Goal: Information Seeking & Learning: Compare options

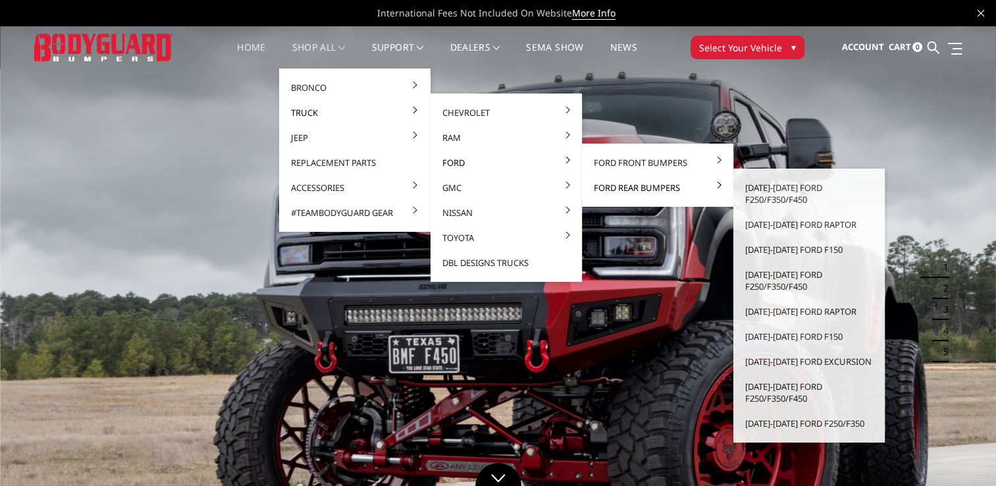
click at [612, 188] on link "Ford Rear Bumpers" at bounding box center [657, 187] width 141 height 25
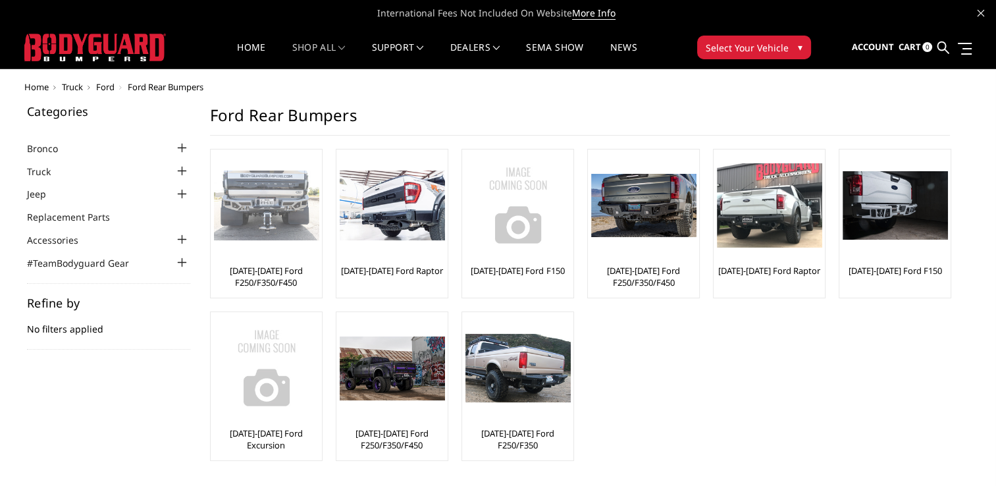
click at [288, 223] on img at bounding box center [266, 205] width 105 height 70
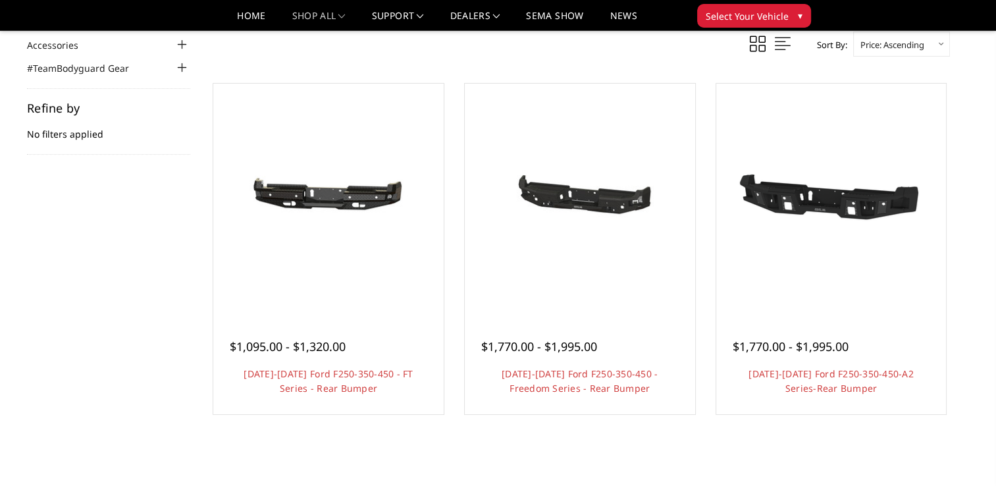
scroll to position [172, 0]
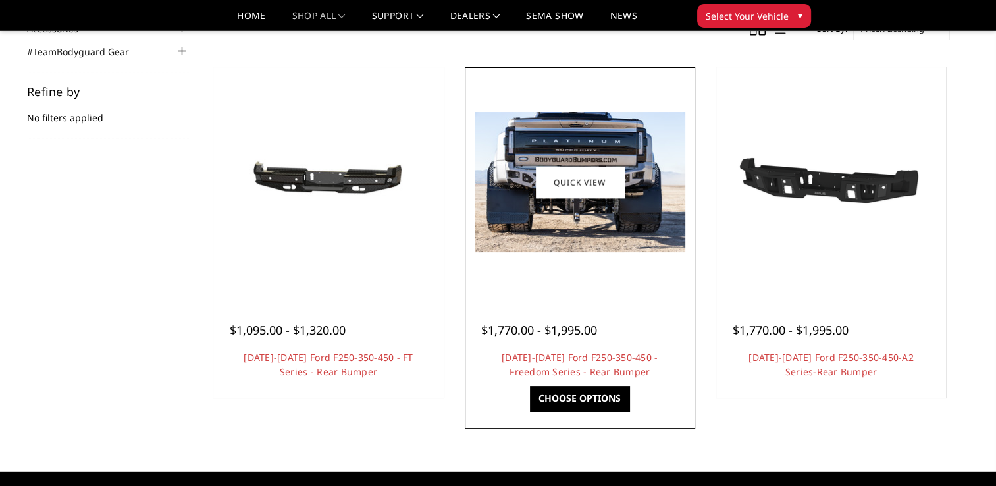
click at [629, 240] on img at bounding box center [580, 182] width 211 height 140
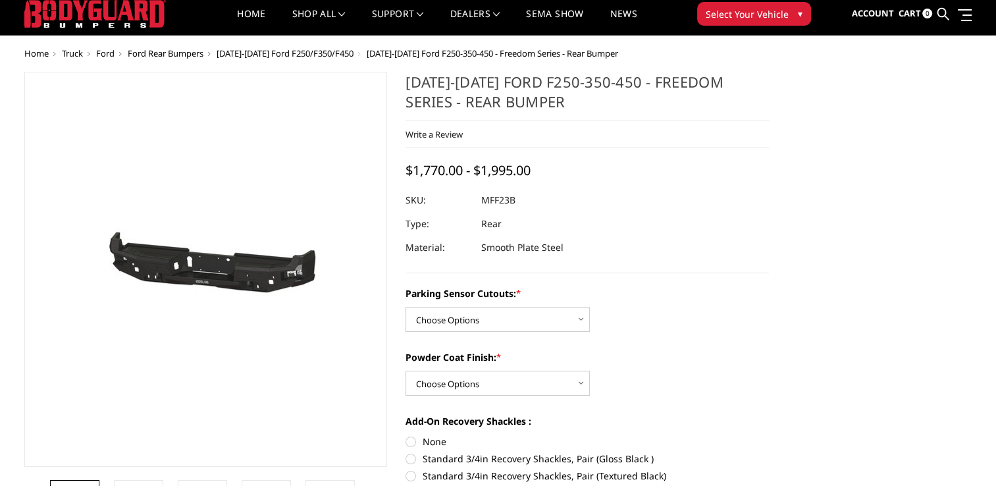
scroll to position [46, 0]
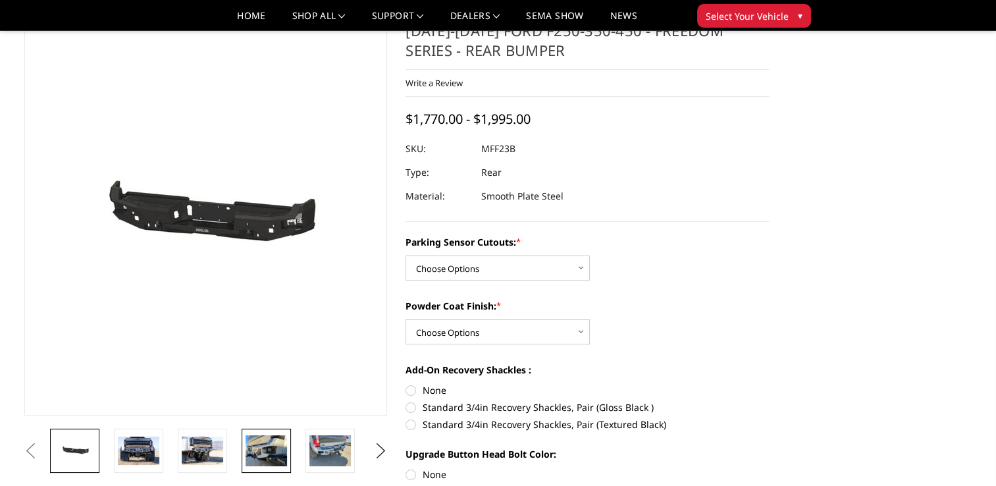
click at [265, 457] on img at bounding box center [265, 450] width 41 height 31
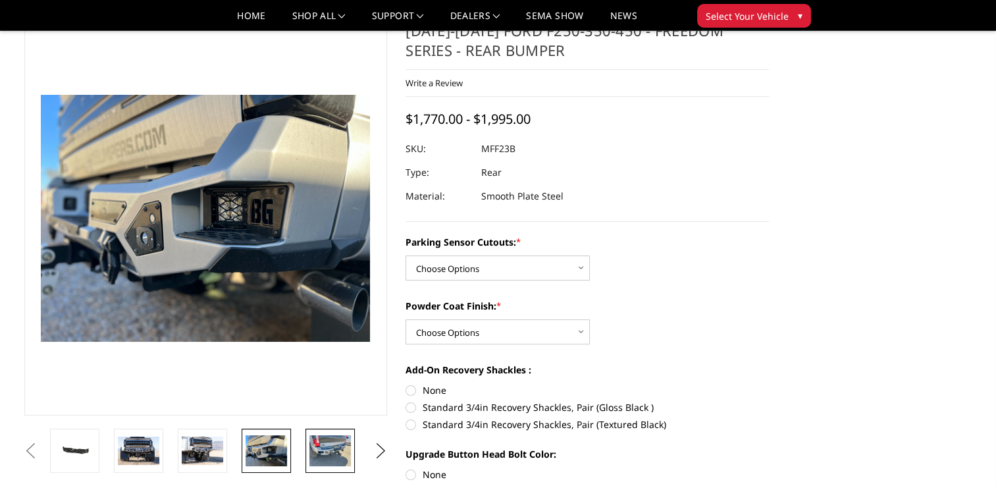
click at [333, 454] on img at bounding box center [329, 450] width 41 height 31
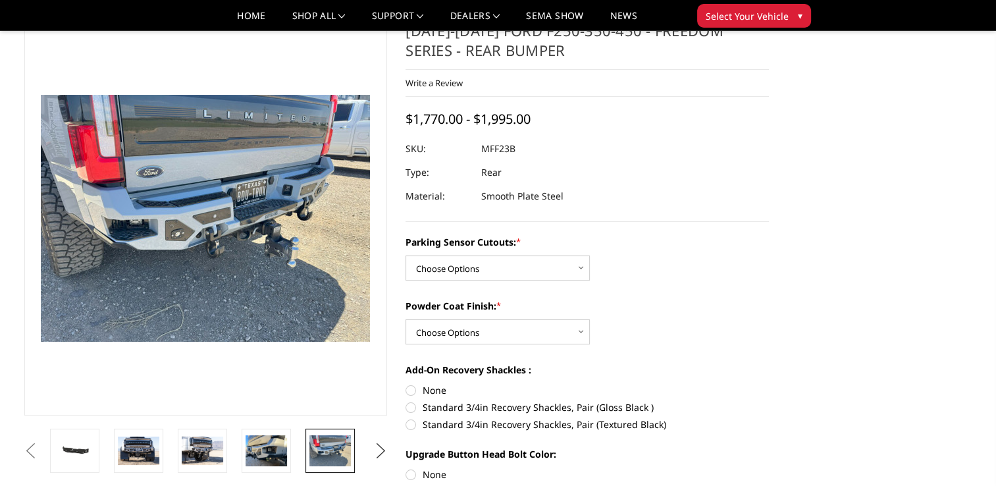
click at [385, 456] on button "Next" at bounding box center [381, 451] width 20 height 20
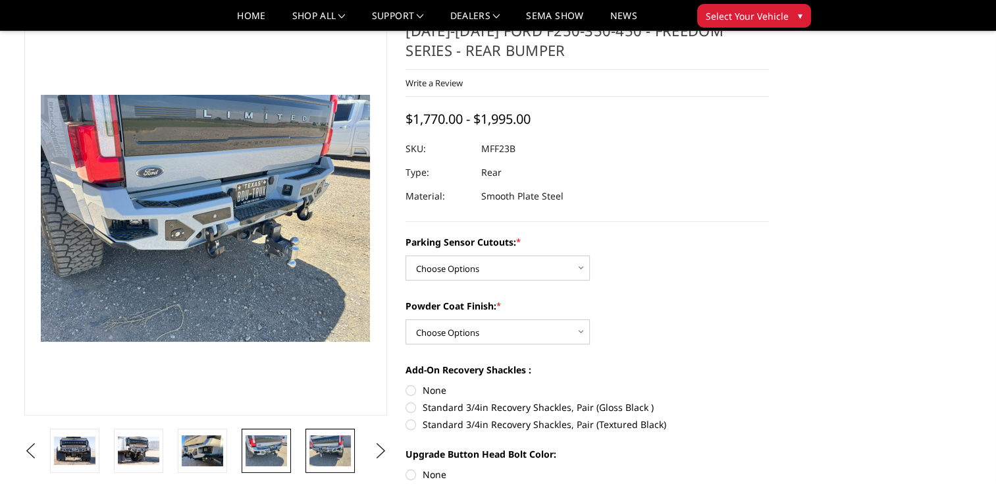
click at [334, 453] on img at bounding box center [329, 450] width 41 height 31
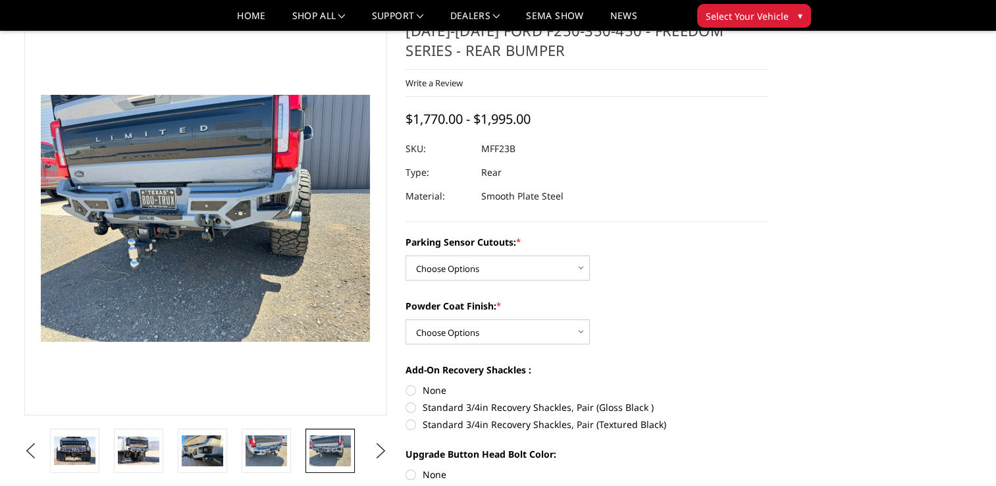
scroll to position [0, 0]
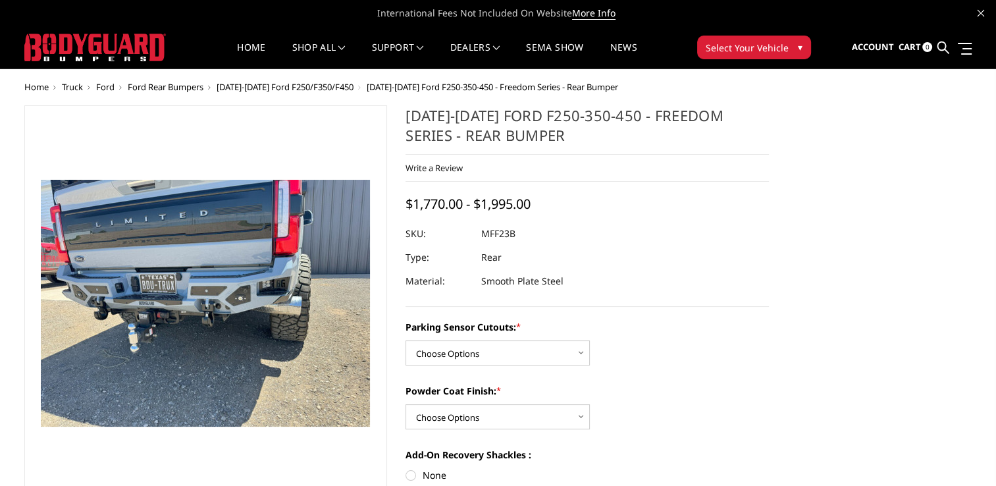
click at [109, 86] on span "Ford" at bounding box center [105, 87] width 18 height 12
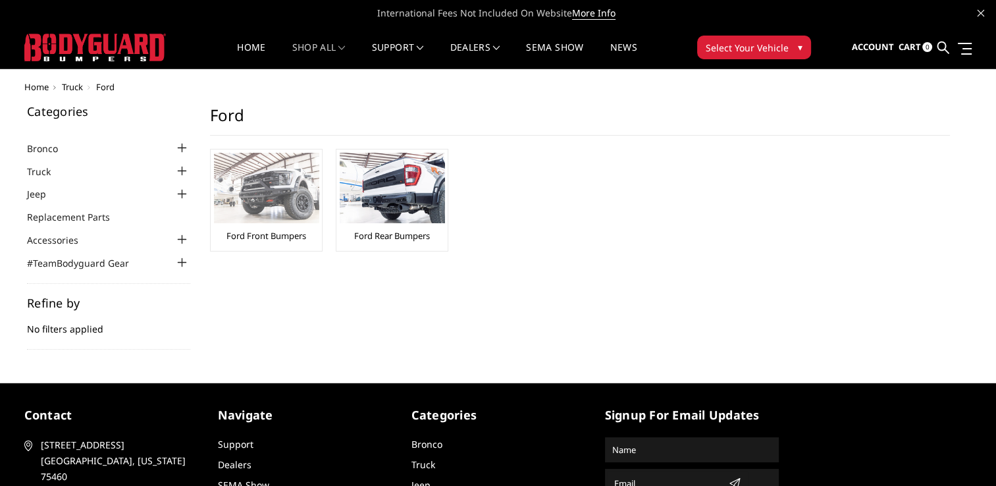
click at [269, 212] on img at bounding box center [266, 188] width 105 height 70
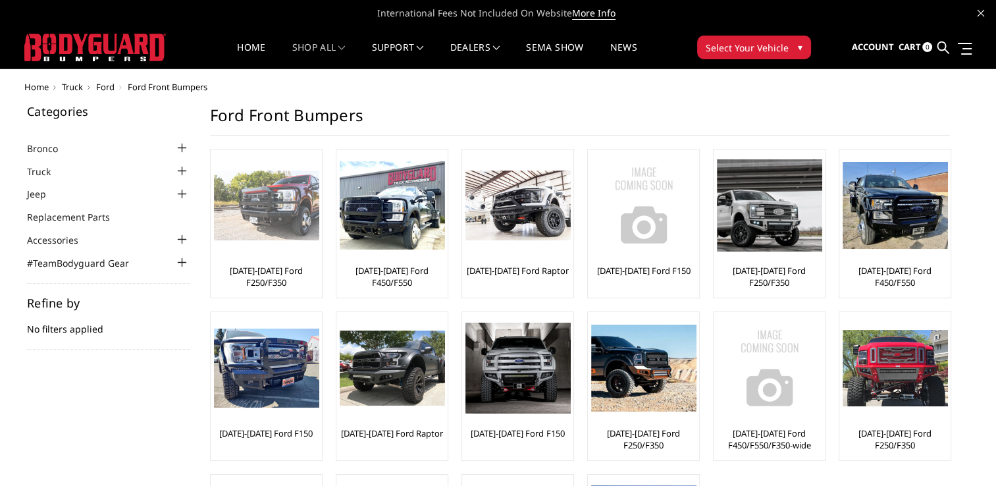
click at [269, 227] on img at bounding box center [266, 205] width 105 height 70
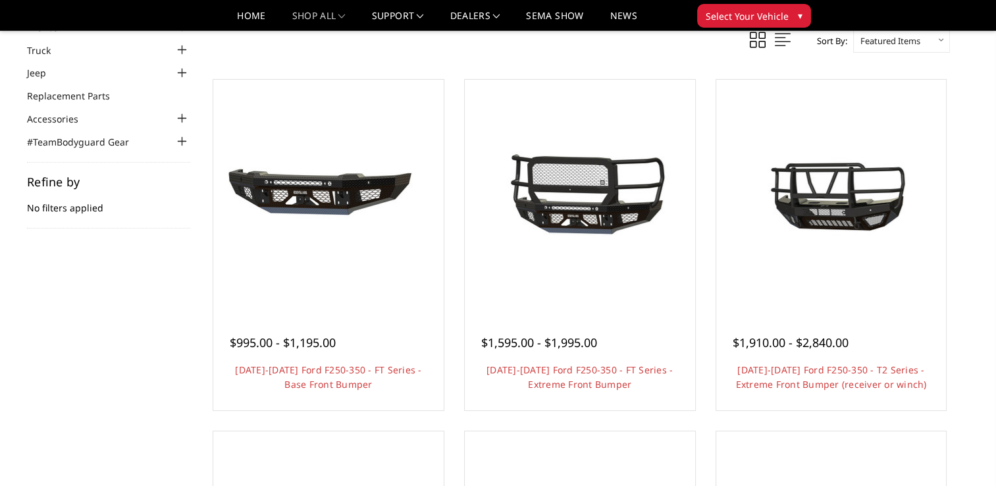
scroll to position [84, 0]
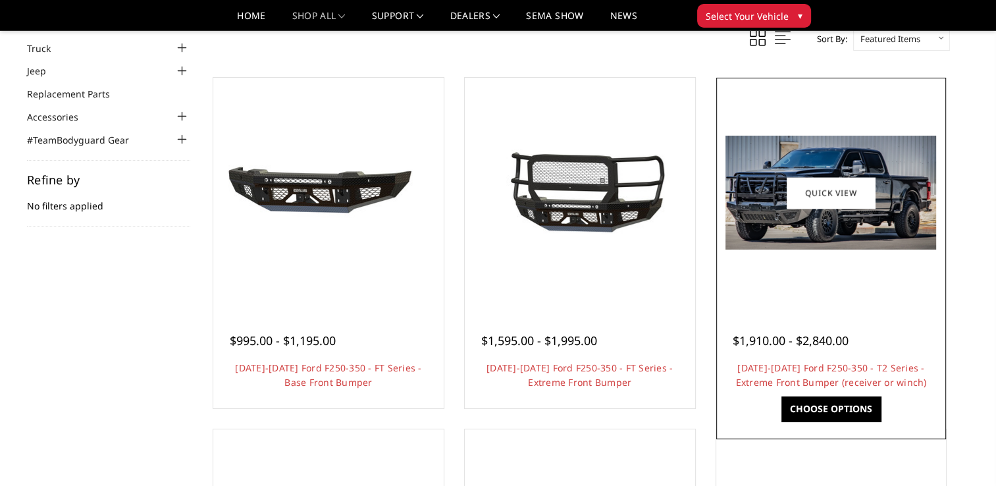
click at [785, 223] on img at bounding box center [830, 193] width 211 height 114
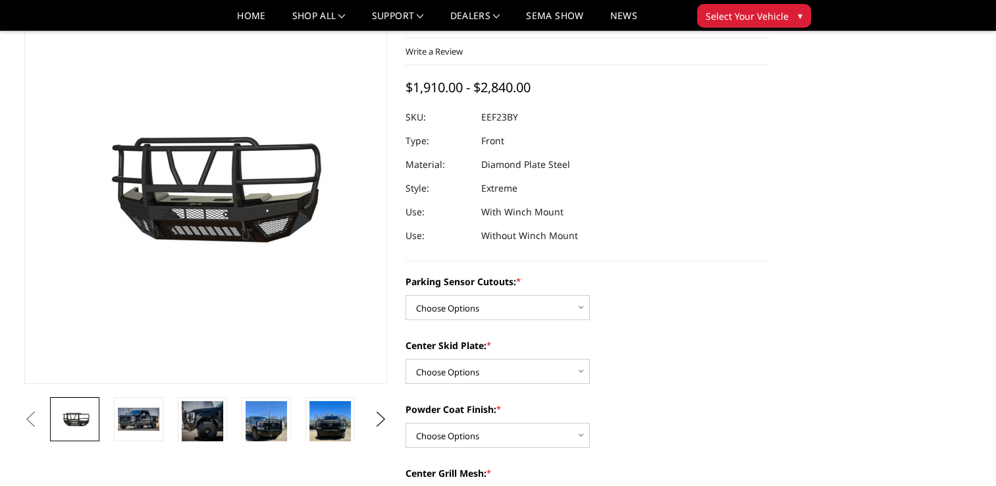
scroll to position [61, 0]
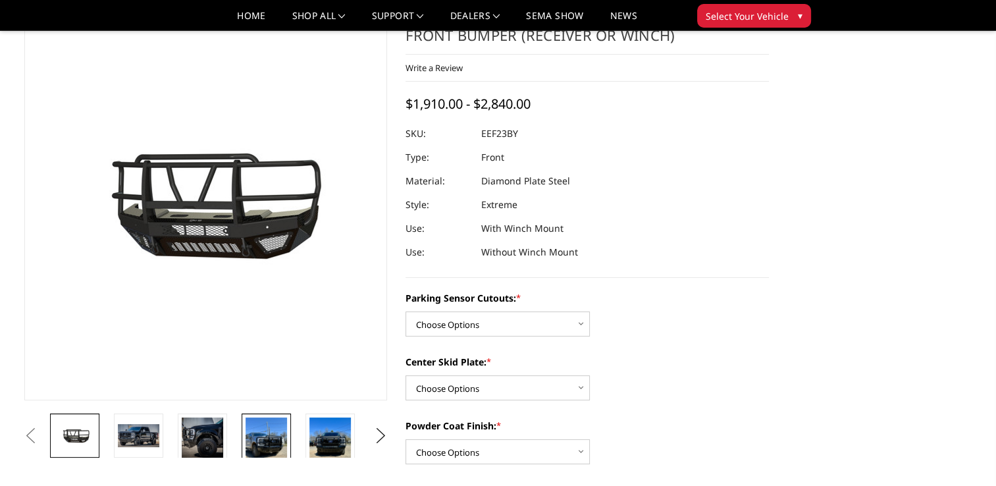
click at [274, 444] on img at bounding box center [265, 444] width 41 height 55
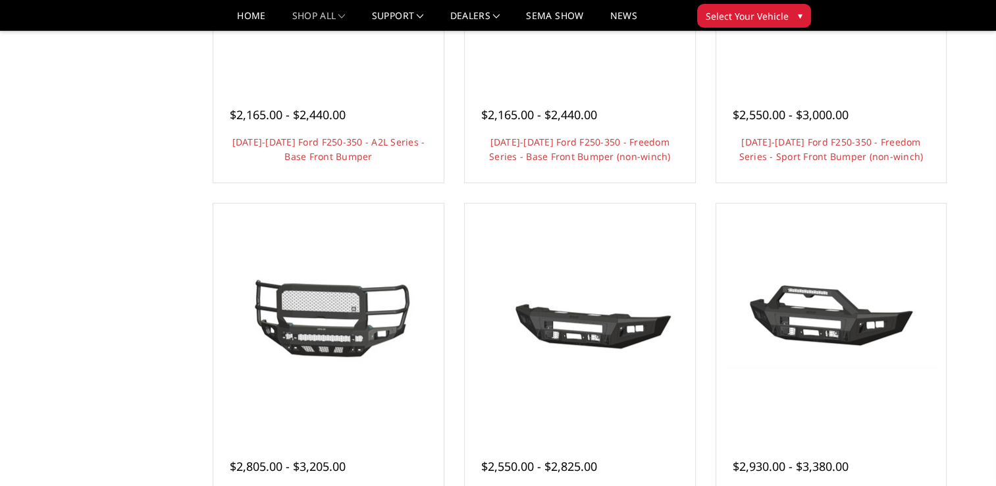
scroll to position [650, 0]
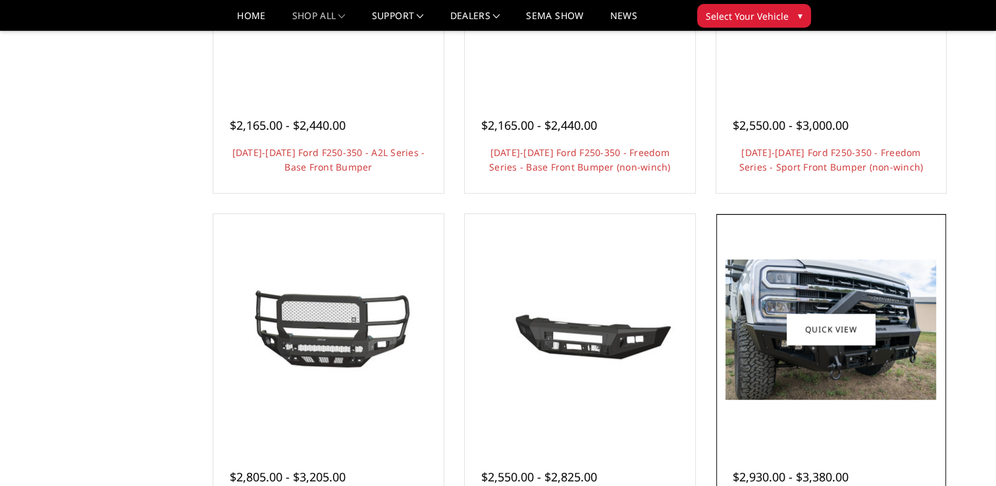
click at [825, 281] on img at bounding box center [830, 329] width 211 height 140
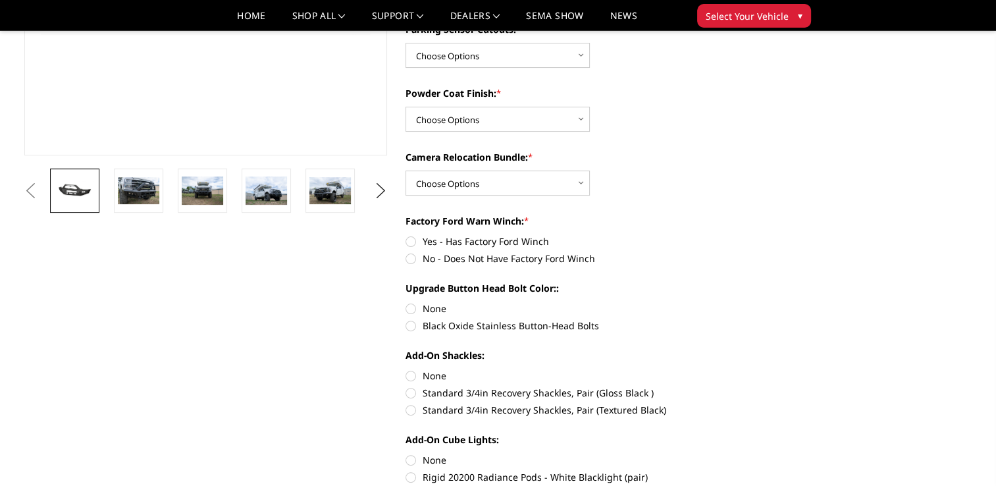
scroll to position [290, 0]
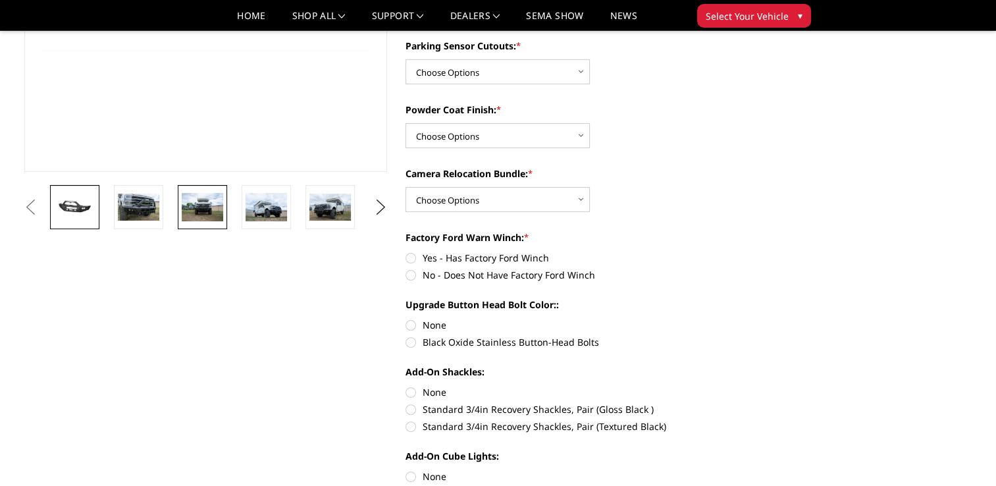
click at [207, 211] on img at bounding box center [202, 207] width 41 height 28
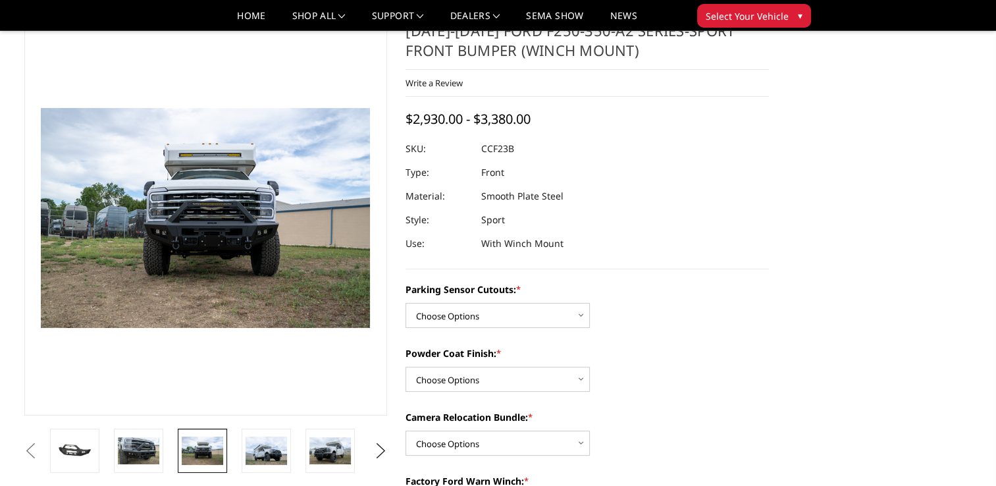
scroll to position [49, 0]
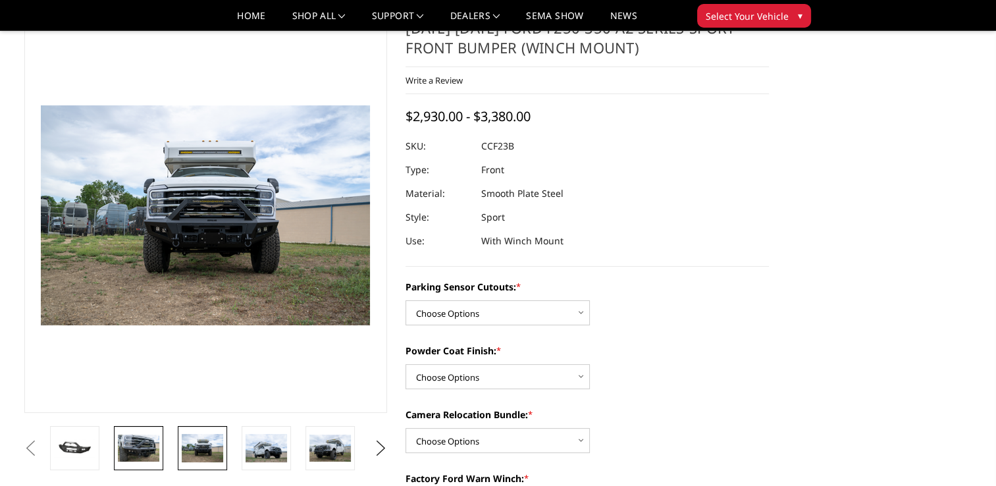
click at [132, 442] on img at bounding box center [138, 448] width 41 height 28
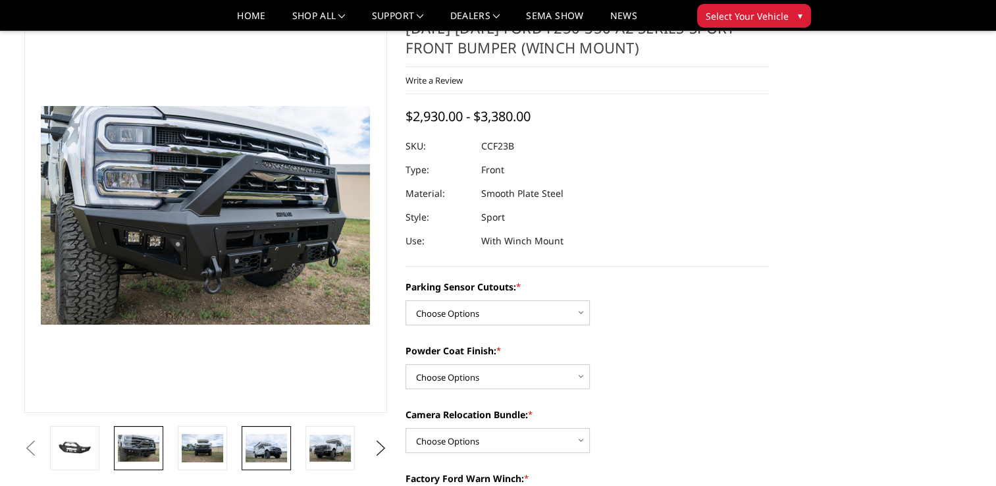
click at [269, 438] on img at bounding box center [265, 448] width 41 height 28
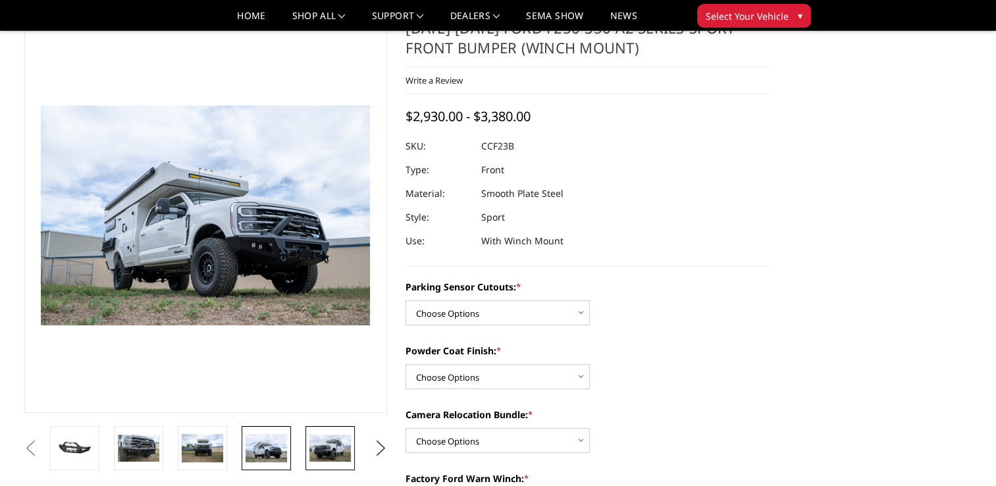
click at [322, 454] on img at bounding box center [329, 448] width 41 height 28
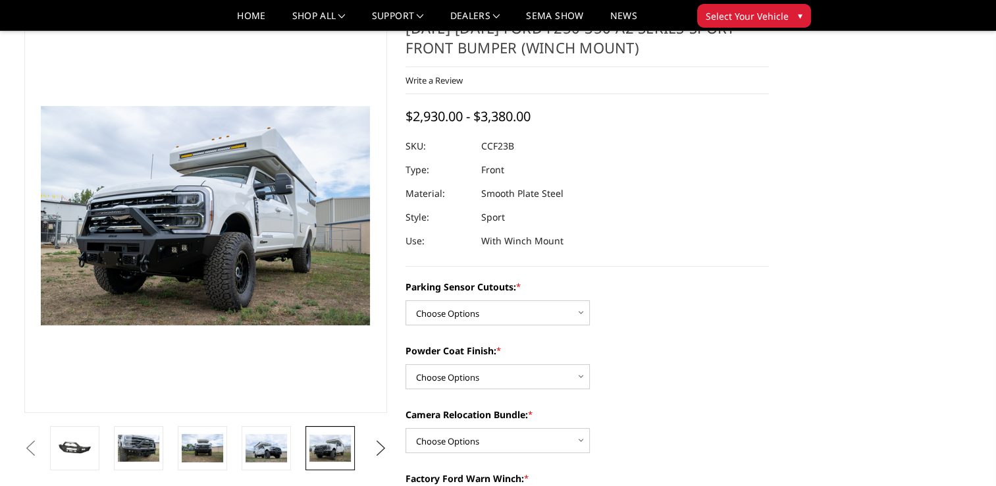
click at [378, 451] on button "Next" at bounding box center [381, 448] width 20 height 20
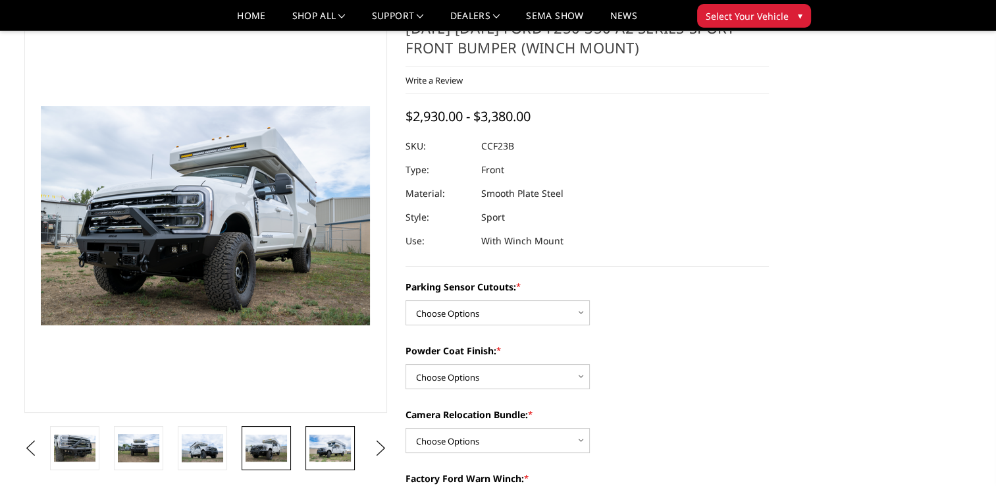
click at [328, 458] on img at bounding box center [329, 448] width 41 height 28
